Goal: Transaction & Acquisition: Purchase product/service

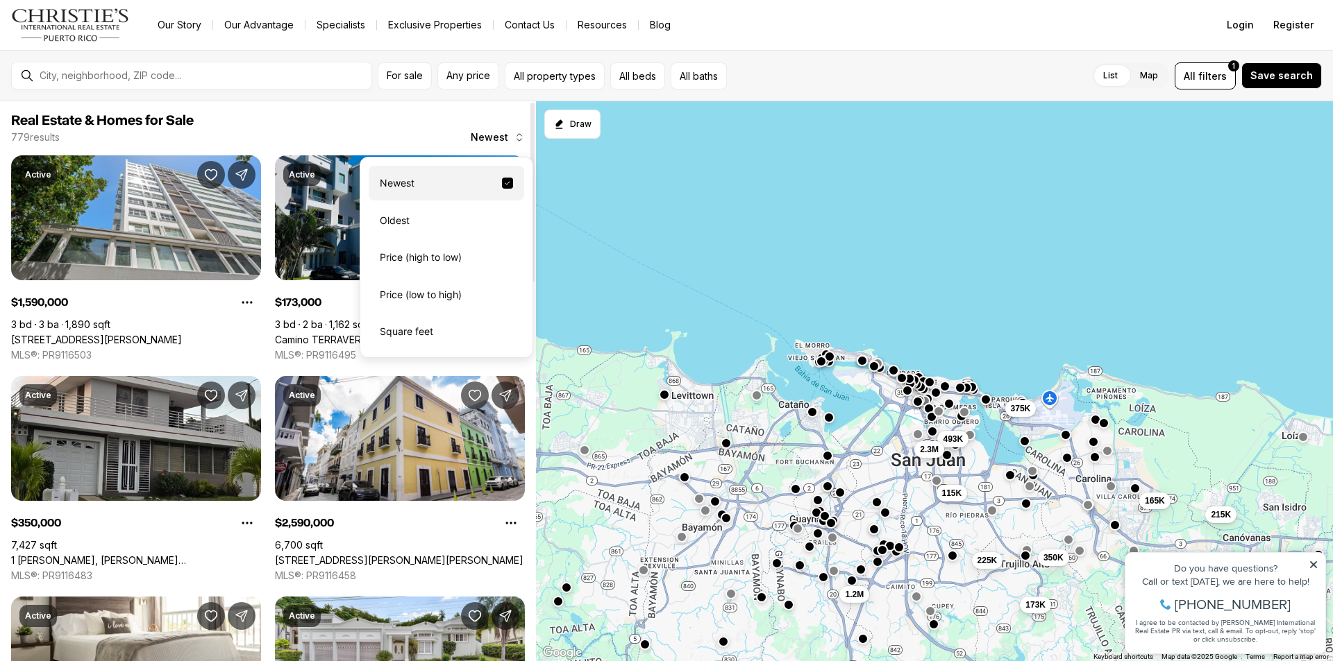
click at [514, 135] on icon "button" at bounding box center [519, 137] width 11 height 11
click at [448, 295] on div "Price (low to high)" at bounding box center [446, 295] width 155 height 35
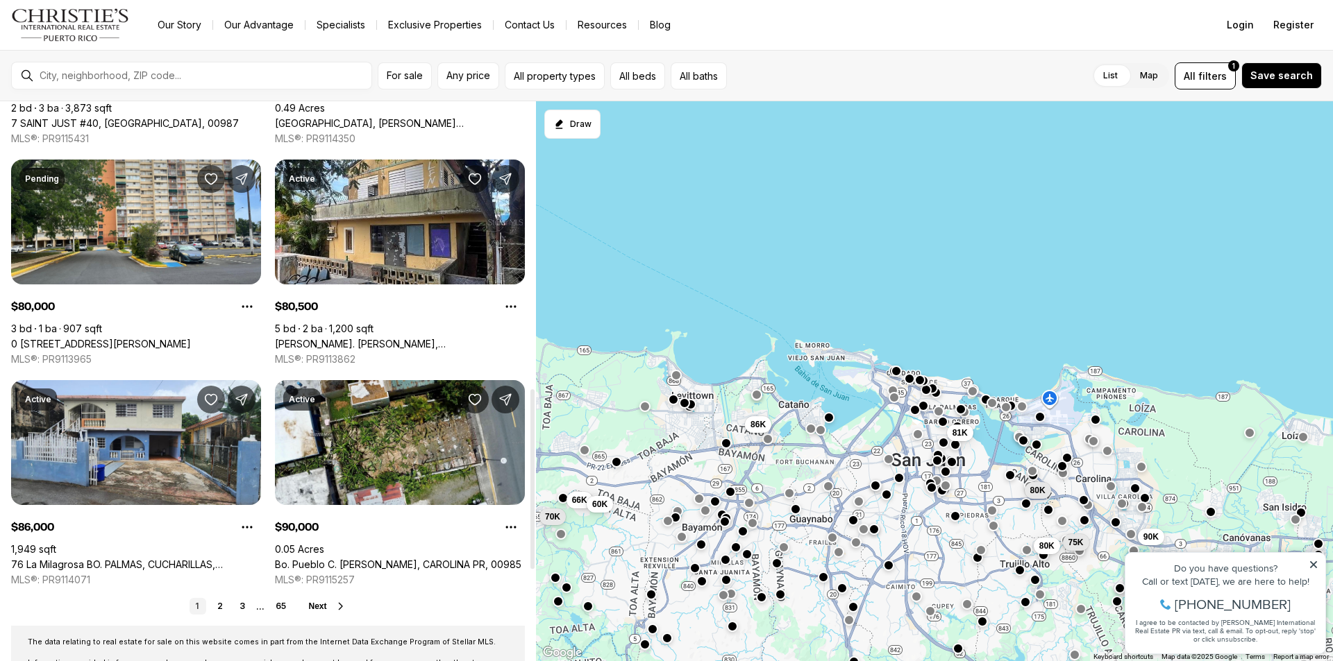
scroll to position [902, 0]
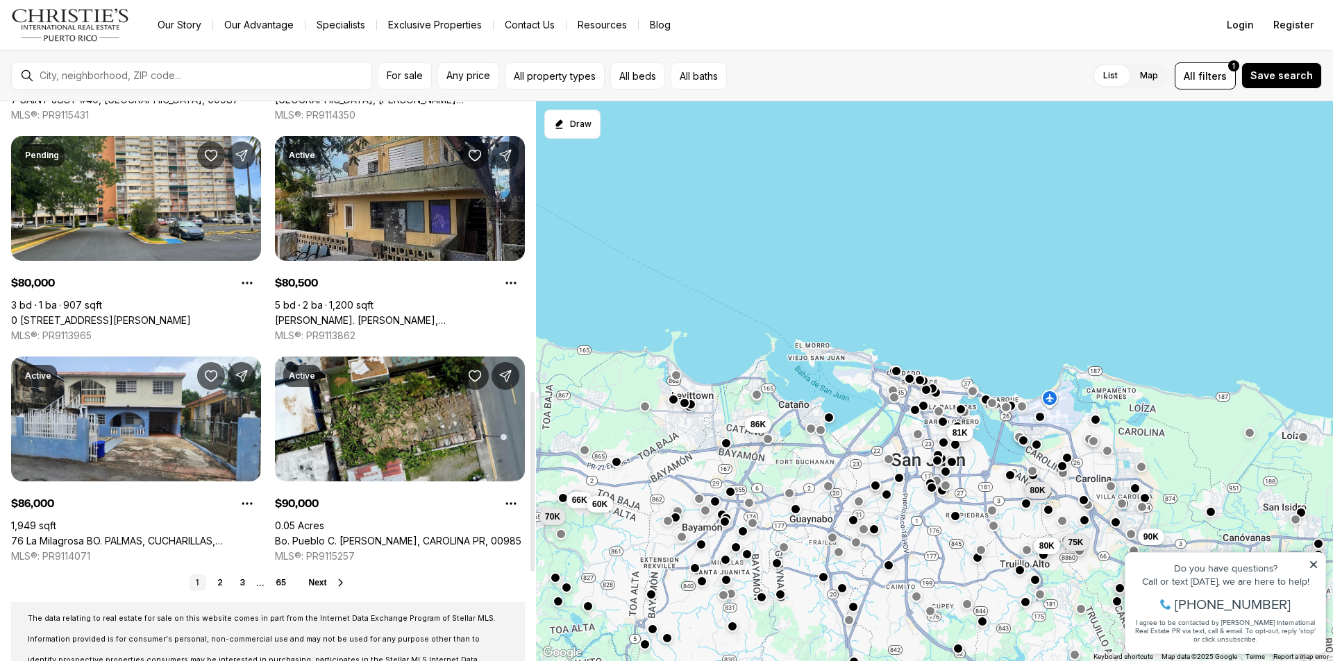
click at [333, 314] on link "[PERSON_NAME]. [PERSON_NAME], [GEOGRAPHIC_DATA][PERSON_NAME], 00926" at bounding box center [400, 320] width 250 height 12
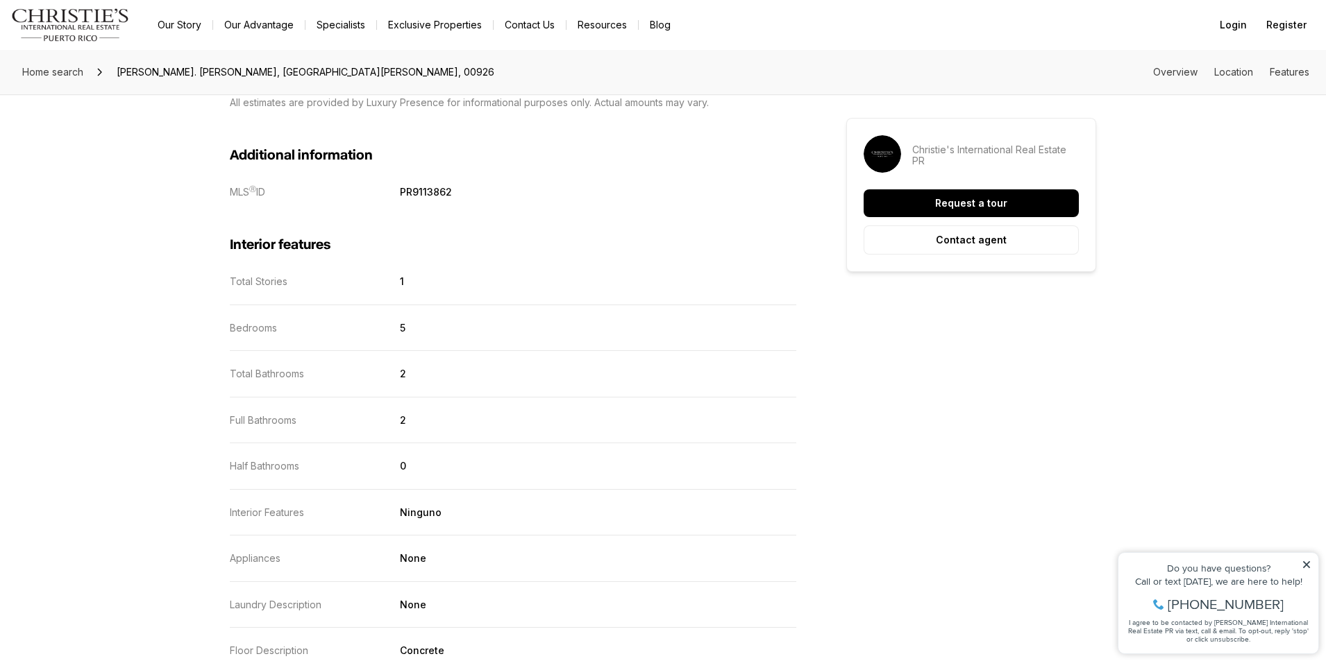
scroll to position [1457, 0]
